Goal: Transaction & Acquisition: Purchase product/service

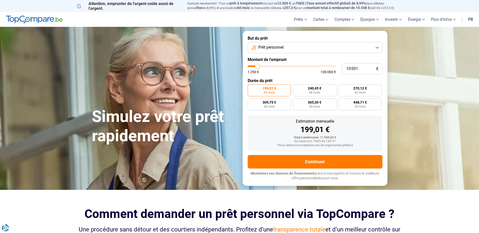
type input "12 750"
type input "12750"
type input "15 500"
type input "15500"
type input "21 750"
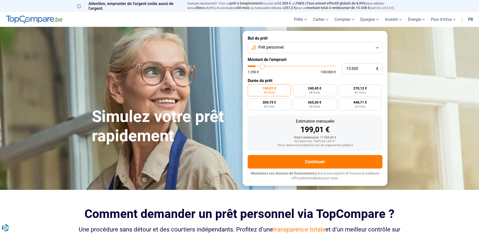
type input "21750"
type input "28 000"
type input "28000"
type input "33 250"
type input "33250"
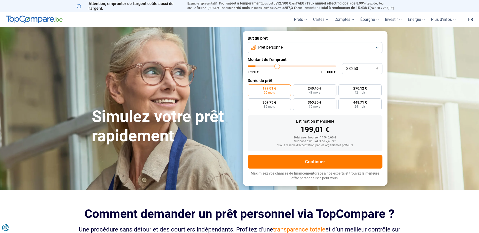
type input "37 250"
type input "37250"
type input "41 000"
type input "41000"
type input "43 750"
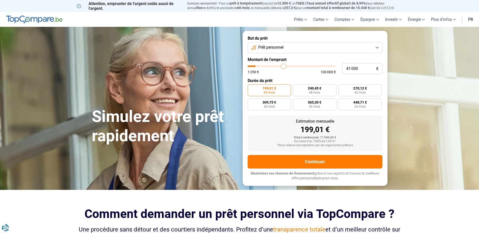
type input "43750"
type input "45 750"
type input "45750"
type input "48 000"
type input "48000"
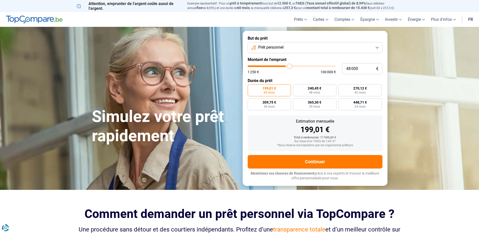
type input "50 500"
type input "50500"
type input "54 250"
type input "54250"
type input "58 500"
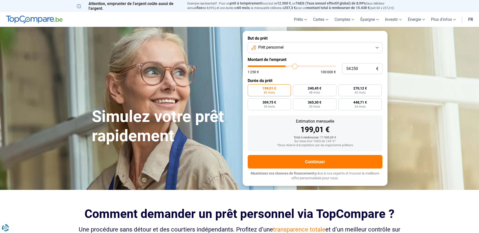
type input "58500"
type input "62 000"
type input "62000"
type input "65 000"
type input "65000"
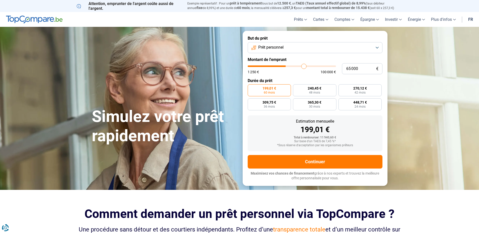
type input "67 750"
type input "67750"
type input "72 000"
type input "72000"
type input "78 250"
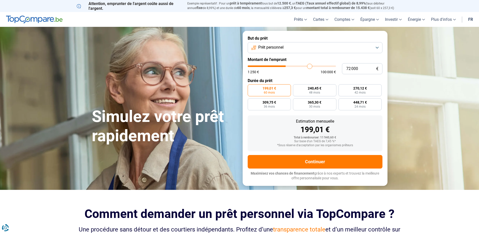
type input "78250"
type input "85 250"
type input "85250"
type input "95 750"
type input "95750"
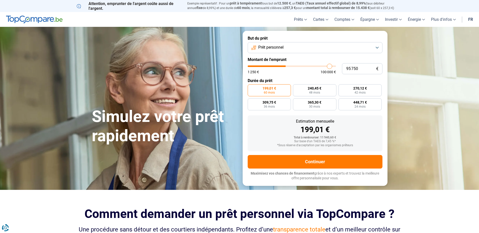
type input "100 000"
drag, startPoint x: 259, startPoint y: 66, endPoint x: 377, endPoint y: 60, distance: 118.0
type input "100000"
click at [336, 67] on input "range" at bounding box center [292, 67] width 88 height 2
radio input "false"
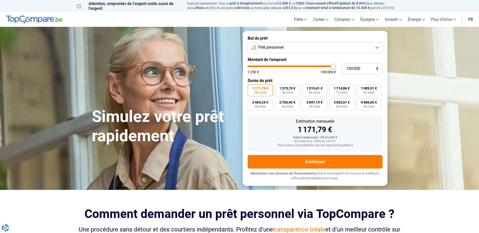
click at [378, 52] on button "Prêt personnel" at bounding box center [315, 47] width 135 height 11
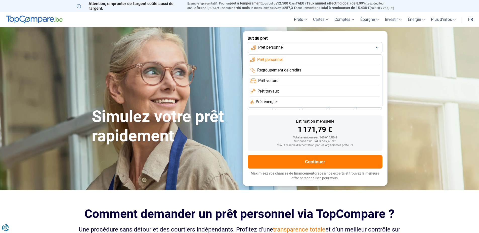
click at [265, 89] on span "Prêt travaux" at bounding box center [267, 92] width 21 height 6
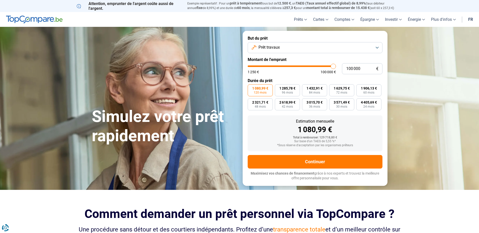
click at [287, 49] on button "Prêt travaux" at bounding box center [315, 47] width 135 height 11
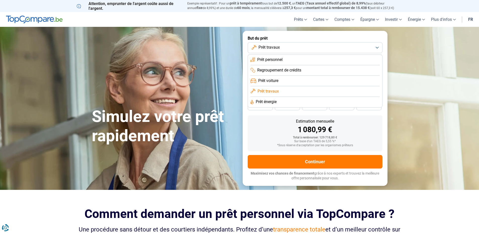
click at [282, 73] on span "Regroupement de crédits" at bounding box center [279, 71] width 44 height 6
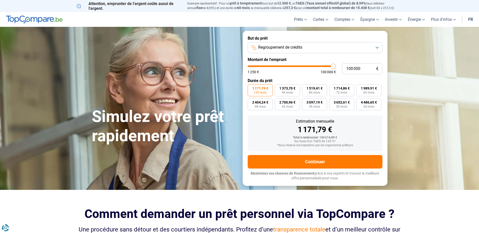
click at [292, 50] on span "Regroupement de crédits" at bounding box center [280, 48] width 44 height 6
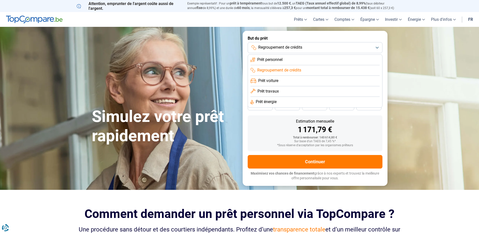
click at [271, 89] on span "Prêt travaux" at bounding box center [267, 92] width 21 height 6
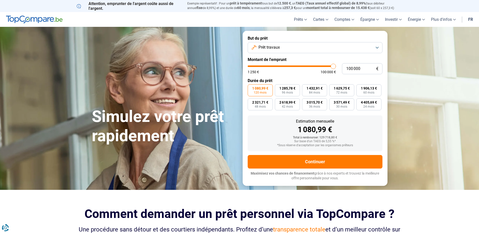
click at [262, 42] on button "Prêt travaux" at bounding box center [315, 47] width 135 height 11
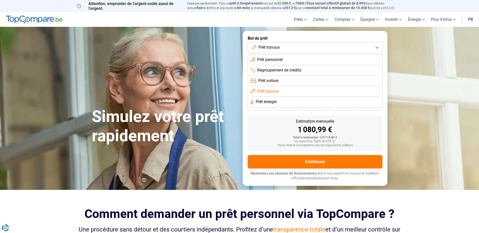
click at [261, 101] on span "Prêt énergie" at bounding box center [266, 102] width 21 height 6
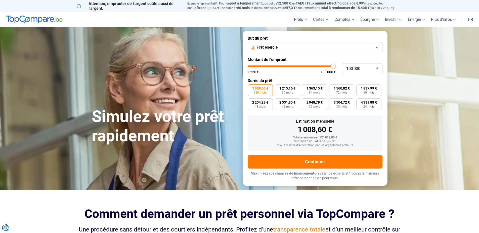
click at [264, 48] on span "Prêt énergie" at bounding box center [267, 48] width 21 height 6
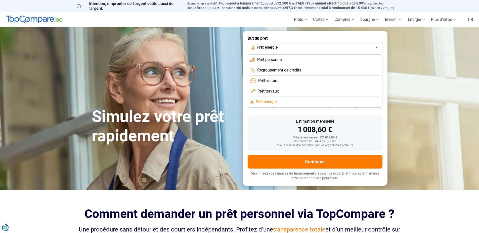
click at [266, 93] on span "Prêt travaux" at bounding box center [267, 92] width 21 height 6
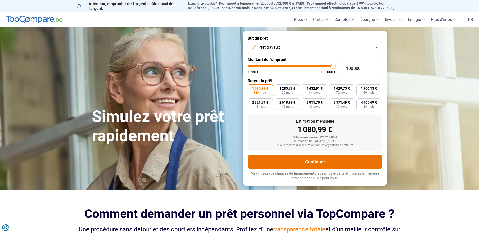
click at [319, 161] on button "Continuer" at bounding box center [315, 162] width 135 height 14
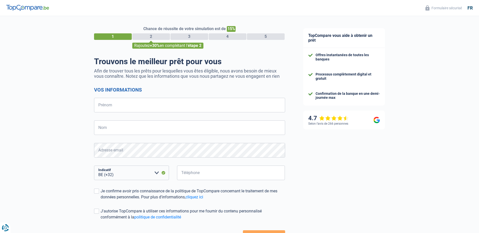
select select "32"
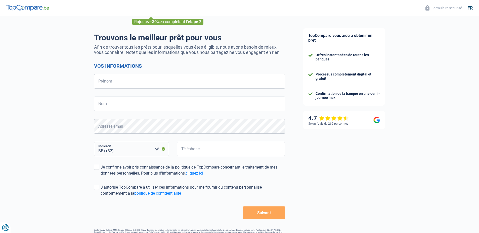
scroll to position [39, 0]
